Goal: Information Seeking & Learning: Understand process/instructions

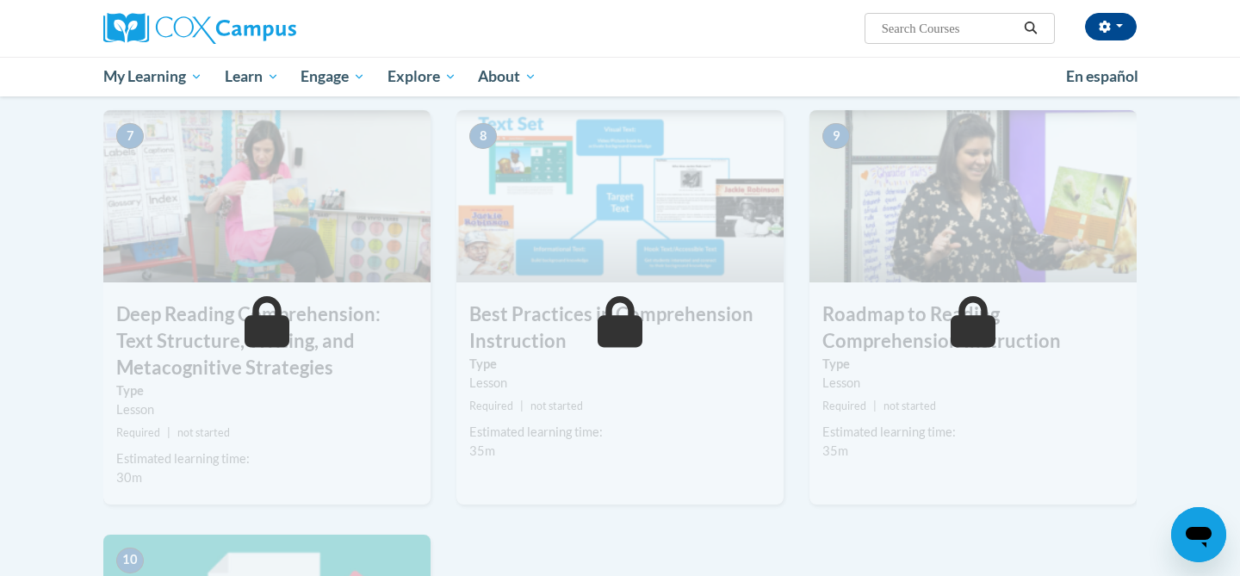
scroll to position [1006, 0]
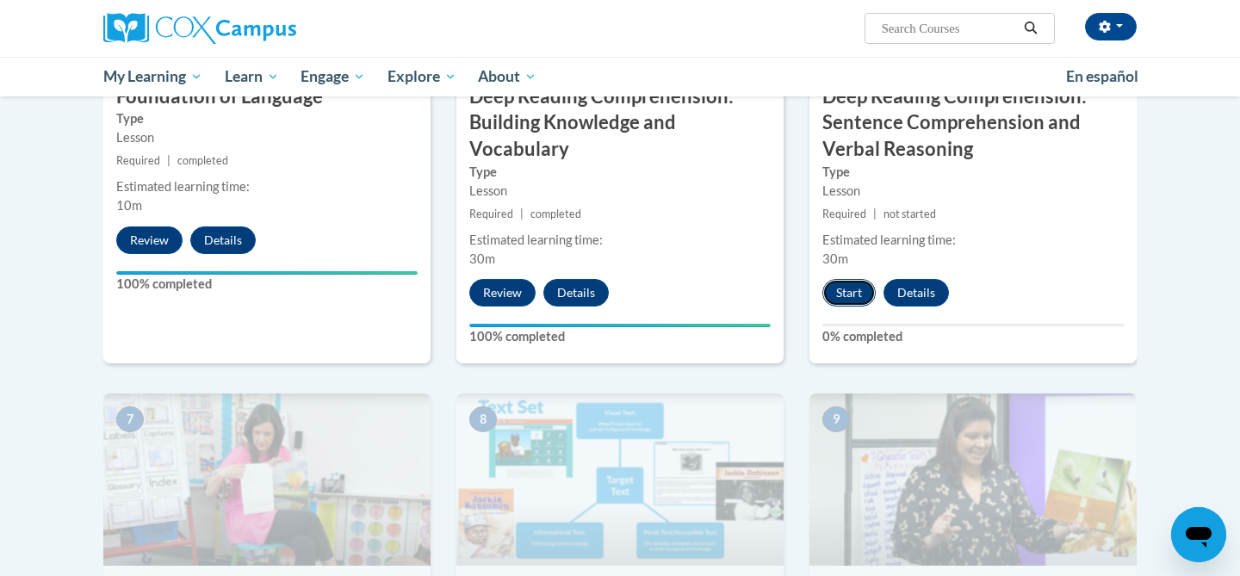
click at [853, 288] on button "Start" at bounding box center [848, 293] width 53 height 28
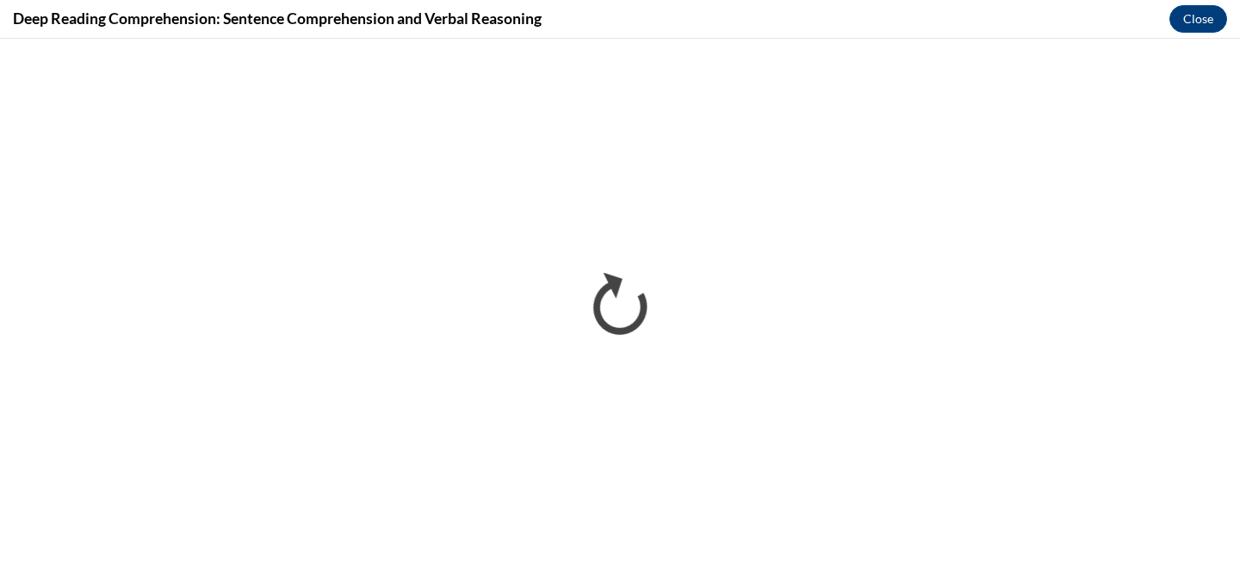
scroll to position [0, 0]
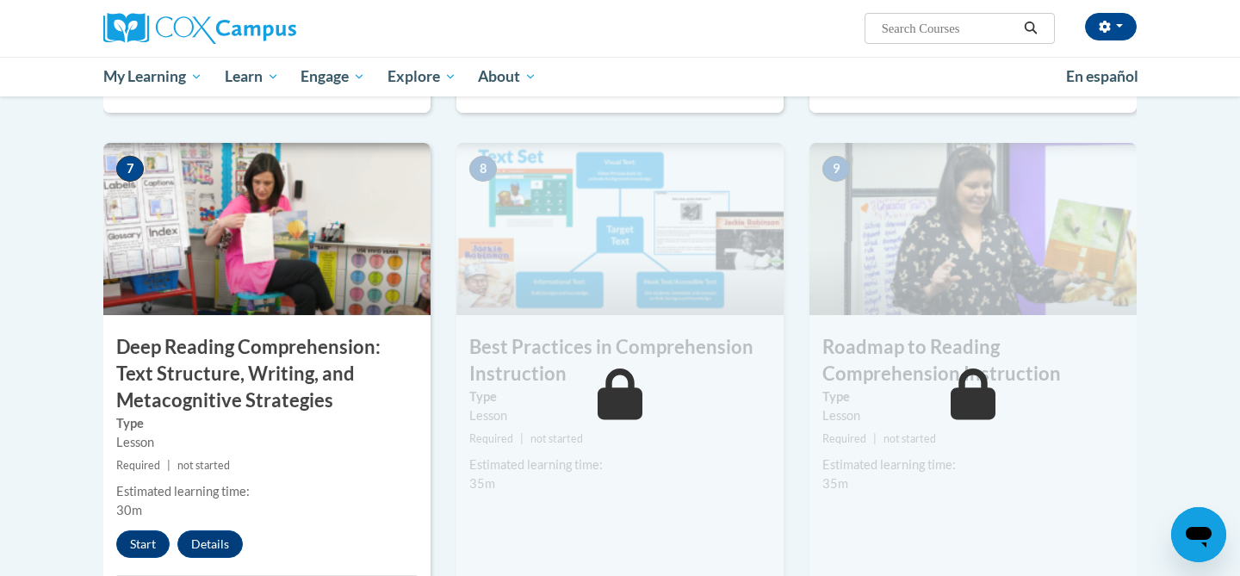
scroll to position [1266, 0]
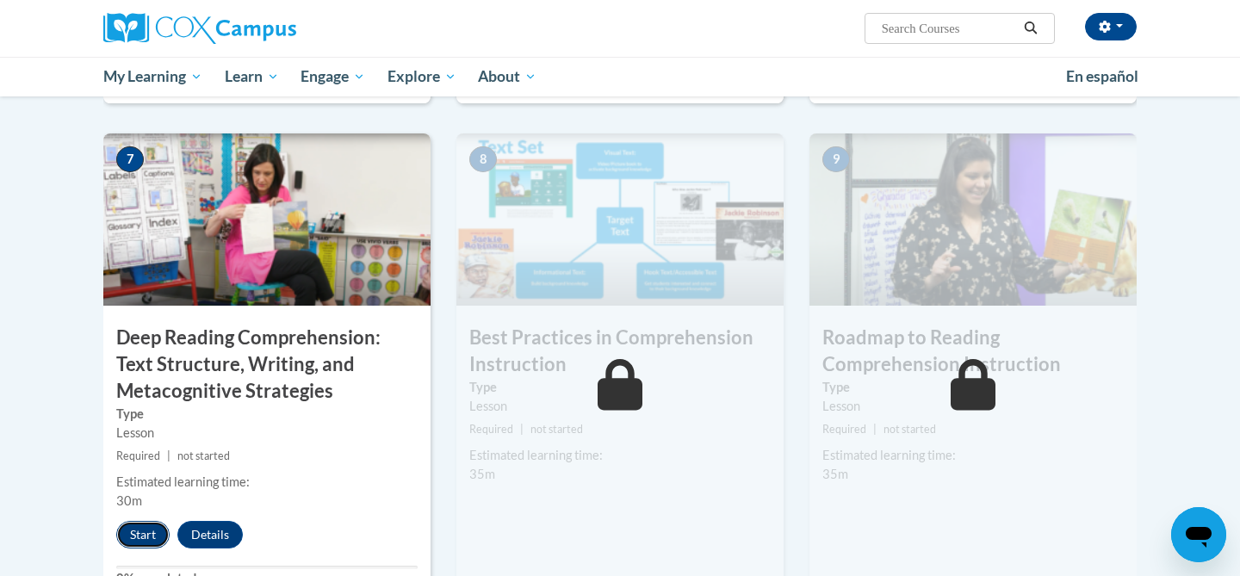
click at [152, 535] on button "Start" at bounding box center [142, 535] width 53 height 28
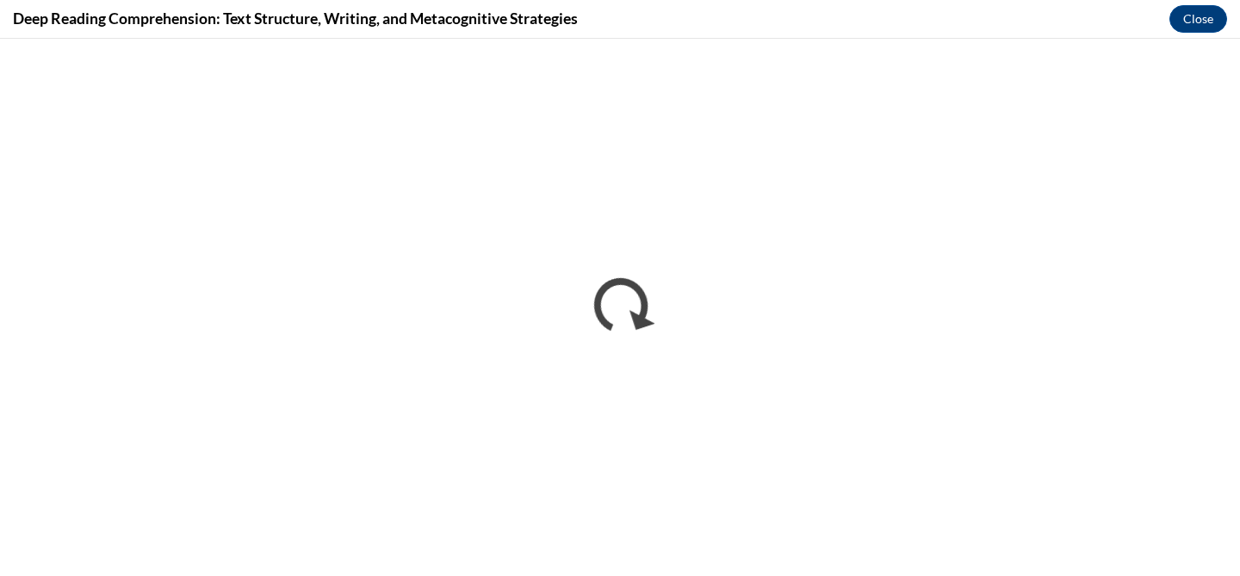
scroll to position [0, 0]
